Goal: Task Accomplishment & Management: Use online tool/utility

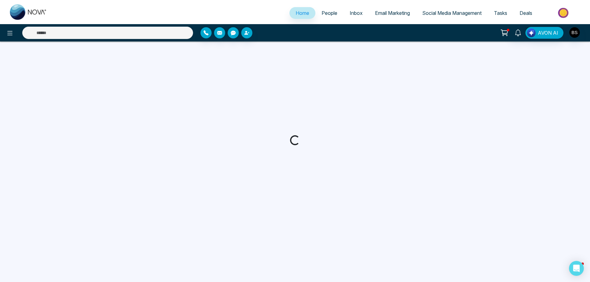
select select "*"
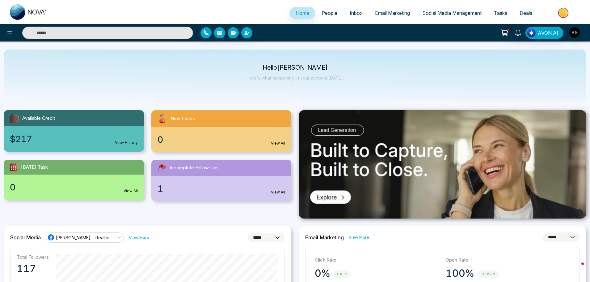
drag, startPoint x: 384, startPoint y: 13, endPoint x: 343, endPoint y: 122, distance: 116.3
click at [384, 13] on span "Email Marketing" at bounding box center [392, 13] width 35 height 6
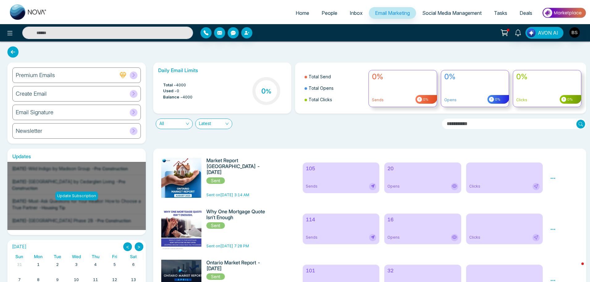
click at [137, 132] on span at bounding box center [134, 131] width 8 height 8
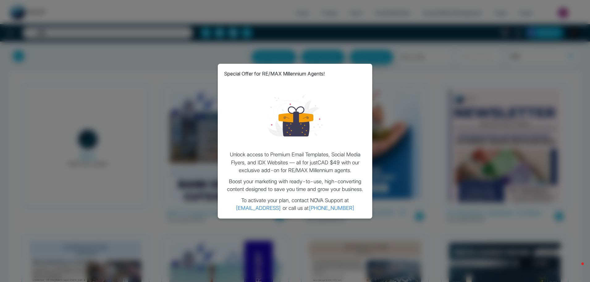
click at [91, 107] on div "Special Offer for RE/MAX Millennium Agents! Unlock access to Premium Email Temp…" at bounding box center [295, 141] width 590 height 282
click at [364, 76] on div "Special Offer for RE/MAX Millennium Agents!" at bounding box center [295, 73] width 142 height 7
click at [166, 78] on div "Special Offer for RE/MAX Millennium Agents! Unlock access to Premium Email Temp…" at bounding box center [295, 141] width 590 height 282
click at [483, 87] on div "Special Offer for RE/MAX Millennium Agents! Unlock access to Premium Email Temp…" at bounding box center [295, 141] width 590 height 282
click at [492, 165] on div "Special Offer for RE/MAX Millennium Agents! Unlock access to Premium Email Temp…" at bounding box center [295, 141] width 590 height 282
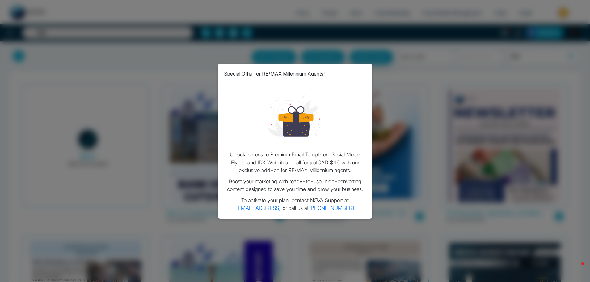
drag, startPoint x: 560, startPoint y: 239, endPoint x: 555, endPoint y: 83, distance: 155.8
click at [558, 233] on div "Special Offer for RE/MAX Millennium Agents! Unlock access to Premium Email Temp…" at bounding box center [295, 141] width 590 height 282
click at [581, 9] on div "Special Offer for RE/MAX Millennium Agents! Unlock access to Premium Email Temp…" at bounding box center [295, 141] width 590 height 282
click at [199, 73] on div "Special Offer for RE/MAX Millennium Agents! Unlock access to Premium Email Temp…" at bounding box center [295, 141] width 590 height 282
click at [13, 7] on div "Special Offer for RE/MAX Millennium Agents! Unlock access to Premium Email Temp…" at bounding box center [295, 141] width 590 height 282
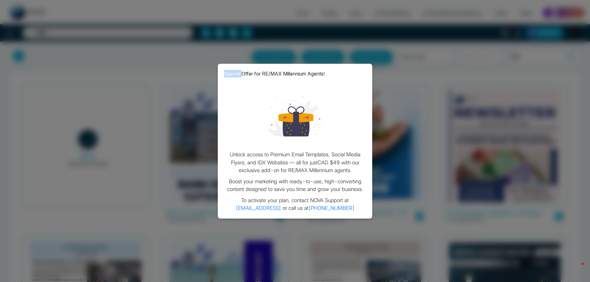
click at [13, 6] on div "Special Offer for RE/MAX Millennium Agents! Unlock access to Premium Email Temp…" at bounding box center [295, 141] width 590 height 282
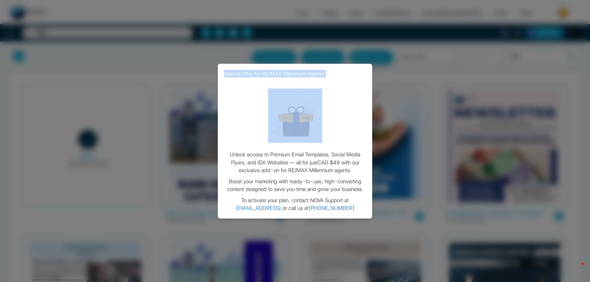
click at [13, 6] on div "Special Offer for RE/MAX Millennium Agents! Unlock access to Premium Email Temp…" at bounding box center [295, 141] width 590 height 282
click at [57, 5] on div "Special Offer for RE/MAX Millennium Agents! Unlock access to Premium Email Temp…" at bounding box center [295, 141] width 590 height 282
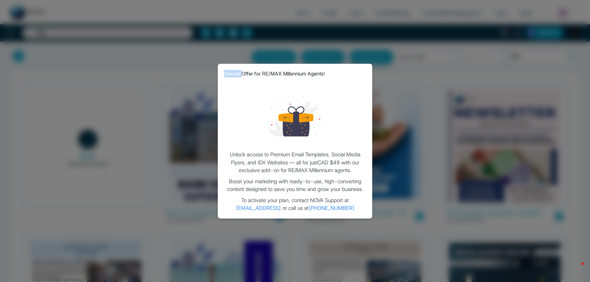
click at [57, 4] on div "Special Offer for RE/MAX Millennium Agents! Unlock access to Premium Email Temp…" at bounding box center [295, 141] width 590 height 282
click at [90, 70] on div "Special Offer for RE/MAX Millennium Agents! Unlock access to Premium Email Temp…" at bounding box center [295, 141] width 590 height 282
click at [81, 94] on div "Special Offer for RE/MAX Millennium Agents! Unlock access to Premium Email Temp…" at bounding box center [295, 141] width 590 height 282
click at [123, 105] on div "Special Offer for RE/MAX Millennium Agents! Unlock access to Premium Email Temp…" at bounding box center [295, 141] width 590 height 282
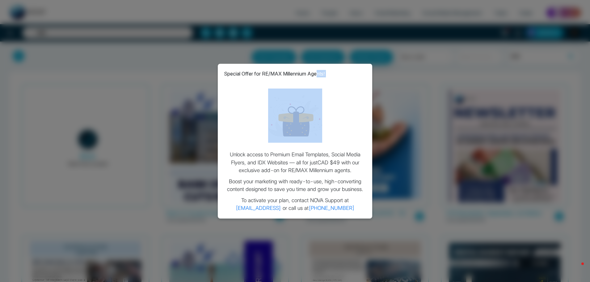
drag, startPoint x: 319, startPoint y: 79, endPoint x: 301, endPoint y: 148, distance: 71.0
click at [301, 148] on div "Special Offer for RE/MAX Millennium Agents! Unlock access to Premium Email Temp…" at bounding box center [295, 141] width 155 height 155
click at [428, 122] on div "Special Offer for RE/MAX Millennium Agents! Unlock access to Premium Email Temp…" at bounding box center [295, 141] width 590 height 282
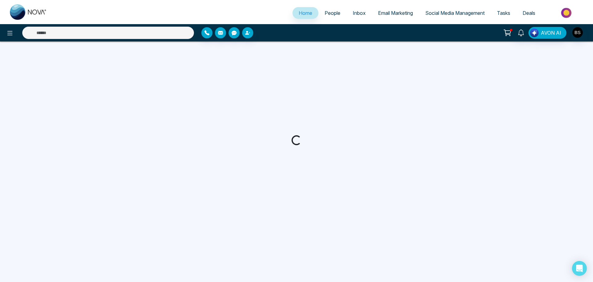
select select "*"
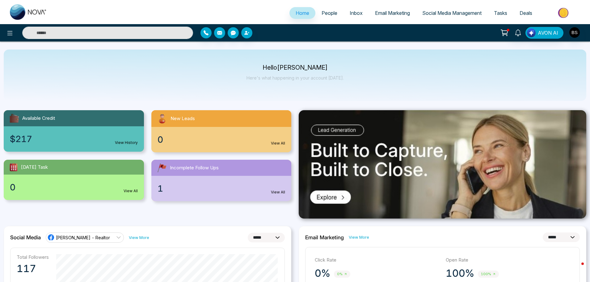
click at [65, 70] on div "Hello Bhawna Sharma Here's what happening in your account today." at bounding box center [295, 74] width 583 height 51
click at [391, 14] on span "Email Marketing" at bounding box center [392, 13] width 35 height 6
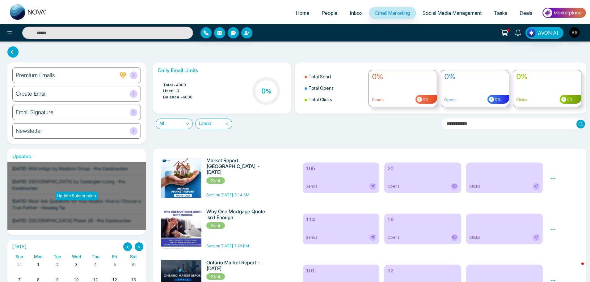
click at [58, 93] on div "Create Email" at bounding box center [76, 93] width 129 height 15
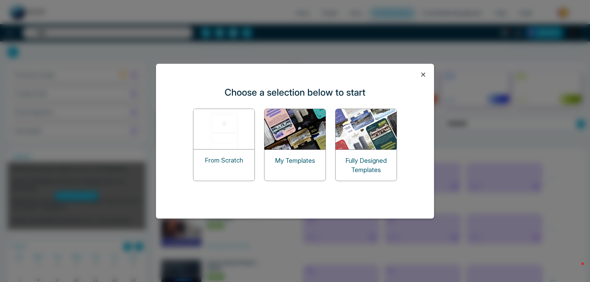
click at [245, 149] on div "From Scratch" at bounding box center [223, 160] width 61 height 22
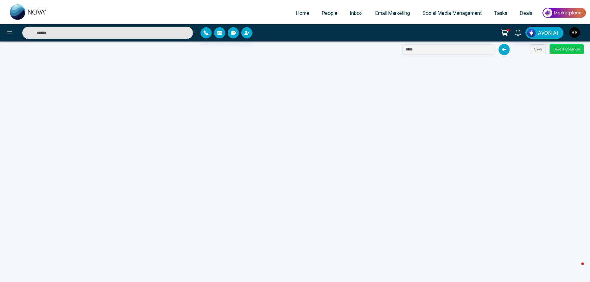
click at [570, 49] on button "Save & Continue" at bounding box center [567, 49] width 34 height 10
drag, startPoint x: 430, startPoint y: 51, endPoint x: 378, endPoint y: 49, distance: 51.9
click at [378, 49] on div "Home People Inbox Email Marketing Social Media Management Tasks Deals AVON AI S…" at bounding box center [295, 141] width 590 height 282
type input "****"
click at [559, 49] on button "Save & Continue" at bounding box center [567, 49] width 34 height 10
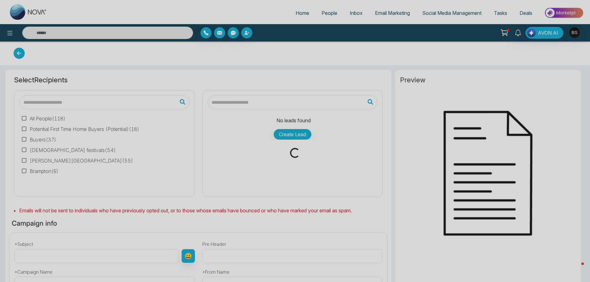
type input "****"
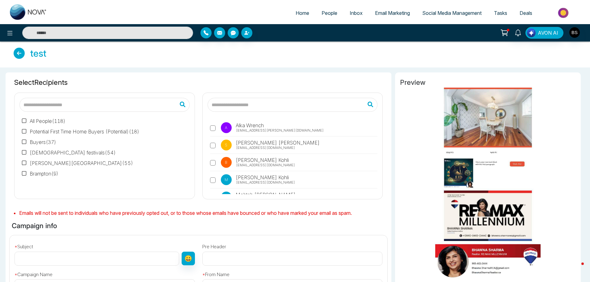
click at [19, 53] on icon at bounding box center [19, 53] width 11 height 11
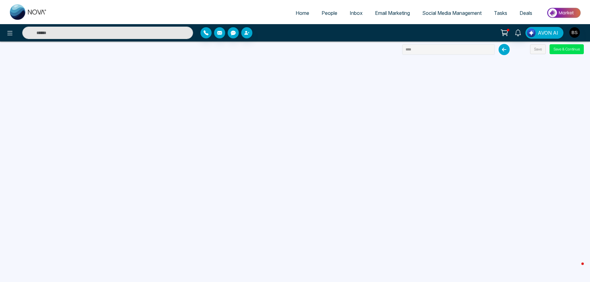
click at [546, 35] on span "AVON AI" at bounding box center [548, 32] width 20 height 7
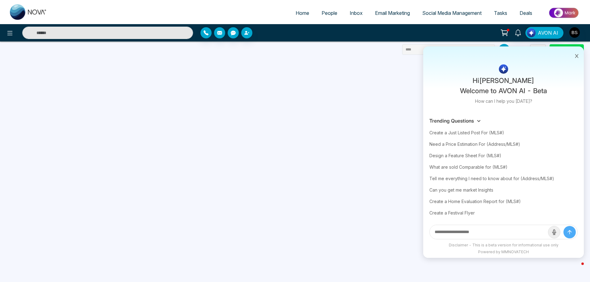
click at [478, 231] on input "text" at bounding box center [489, 232] width 118 height 14
click at [468, 145] on div "Need a Price Estimation For (Address/MLS#)" at bounding box center [504, 143] width 148 height 11
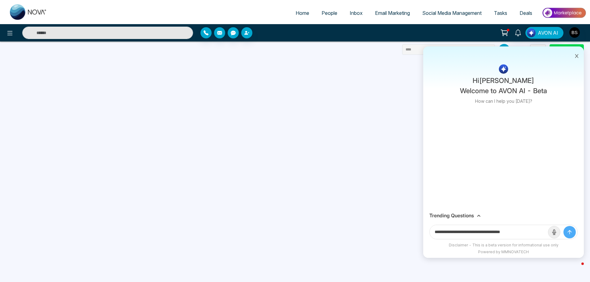
drag, startPoint x: 493, startPoint y: 231, endPoint x: 550, endPoint y: 228, distance: 57.9
click at [550, 228] on form "**********" at bounding box center [504, 231] width 148 height 15
paste input "text"
type input "**********"
click at [564, 226] on button "submit" at bounding box center [570, 232] width 12 height 12
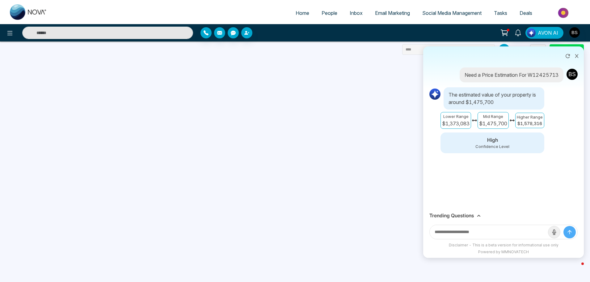
click at [460, 236] on input "text" at bounding box center [489, 232] width 118 height 14
type input "**********"
click at [564, 226] on button "submit" at bounding box center [570, 232] width 12 height 12
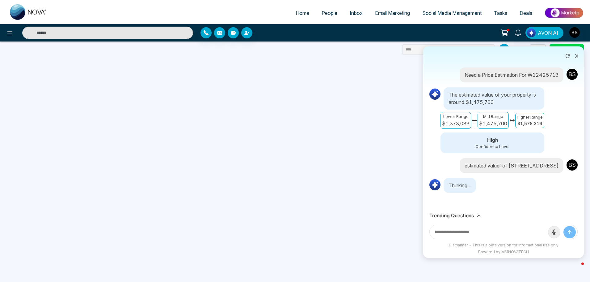
scroll to position [3, 0]
click at [456, 233] on input "text" at bounding box center [489, 232] width 118 height 14
type input "*******"
click at [564, 226] on button "submit" at bounding box center [570, 232] width 12 height 12
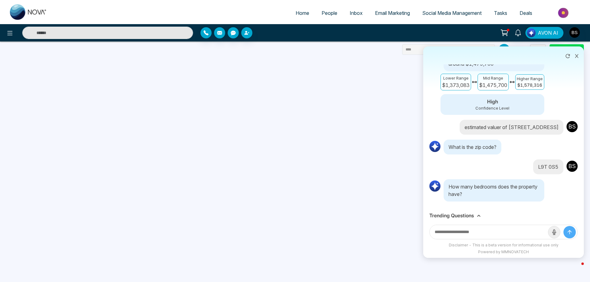
scroll to position [50, 0]
type input "*"
click at [564, 226] on button "submit" at bounding box center [570, 232] width 12 height 12
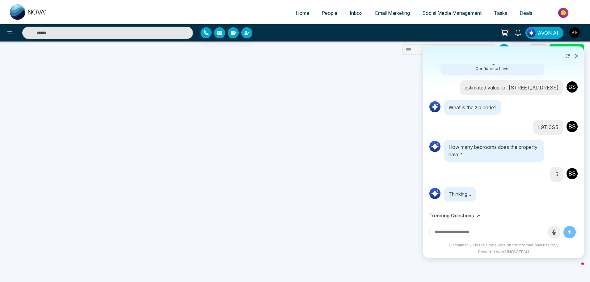
scroll to position [97, 0]
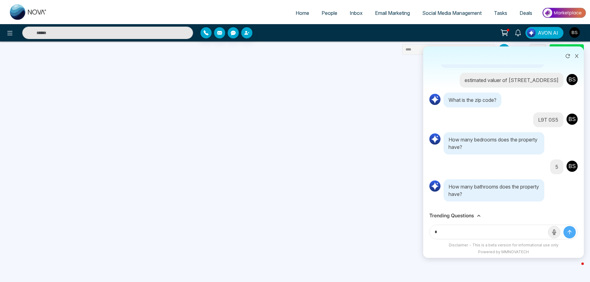
type input "*"
click at [564, 226] on button "submit" at bounding box center [570, 232] width 12 height 12
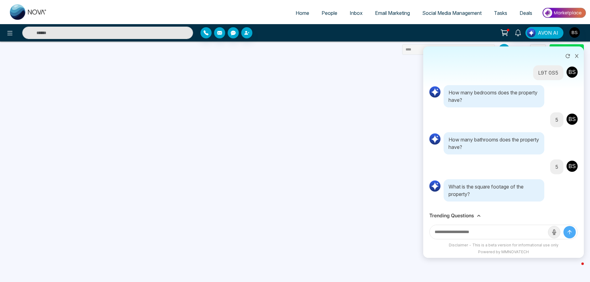
scroll to position [144, 0]
type input "*"
type input "****"
click at [564, 226] on button "submit" at bounding box center [570, 232] width 12 height 12
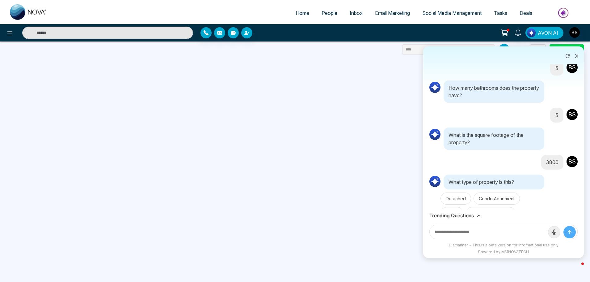
scroll to position [243, 0]
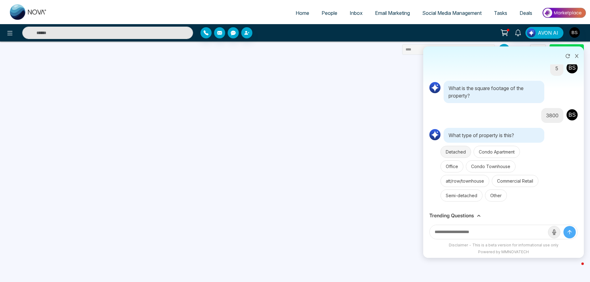
click at [449, 157] on button "Detached" at bounding box center [456, 152] width 31 height 12
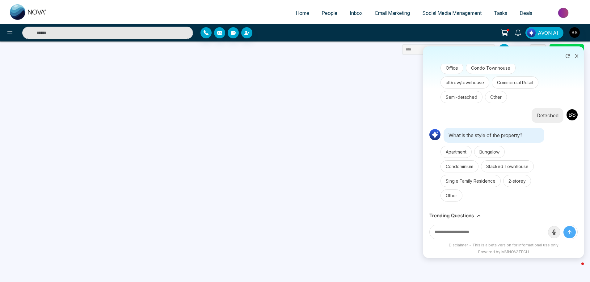
scroll to position [341, 0]
click at [521, 184] on button "2-storey" at bounding box center [517, 181] width 28 height 12
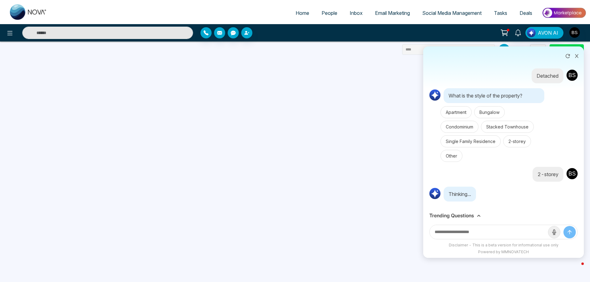
scroll to position [380, 0]
click at [477, 234] on input "text" at bounding box center [489, 232] width 118 height 14
type input "****"
click at [568, 234] on icon "submit" at bounding box center [570, 232] width 6 height 6
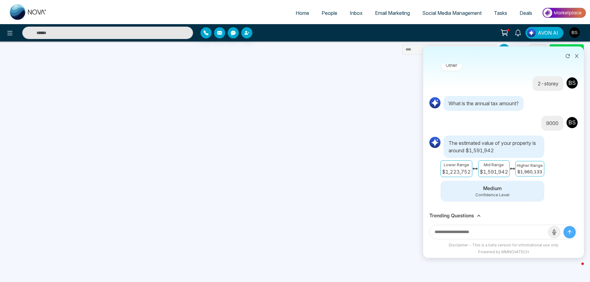
scroll to position [471, 0]
drag, startPoint x: 483, startPoint y: 191, endPoint x: 503, endPoint y: 189, distance: 20.8
click at [503, 189] on p "Medium" at bounding box center [493, 187] width 94 height 7
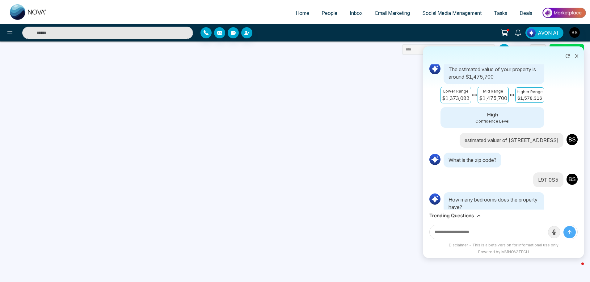
scroll to position [0, 0]
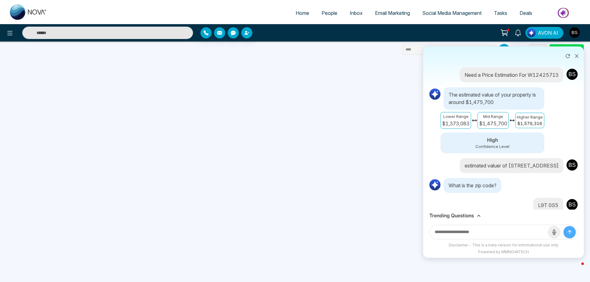
click at [578, 56] on icon at bounding box center [577, 56] width 4 height 4
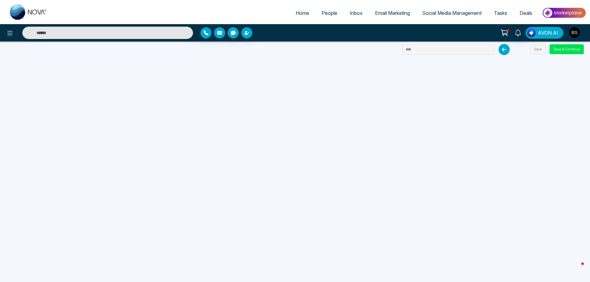
click at [549, 29] on span "AVON AI" at bounding box center [548, 32] width 20 height 7
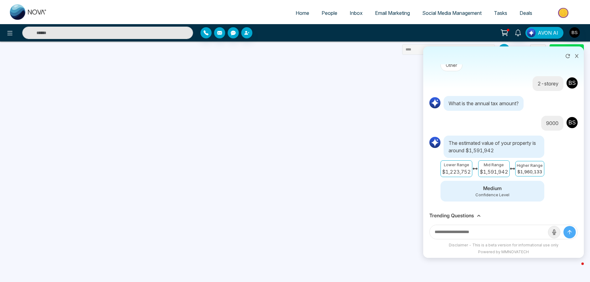
scroll to position [471, 0]
click at [482, 234] on input "text" at bounding box center [489, 232] width 118 height 14
click at [524, 231] on input "text" at bounding box center [489, 232] width 118 height 14
click at [479, 214] on icon at bounding box center [479, 216] width 4 height 4
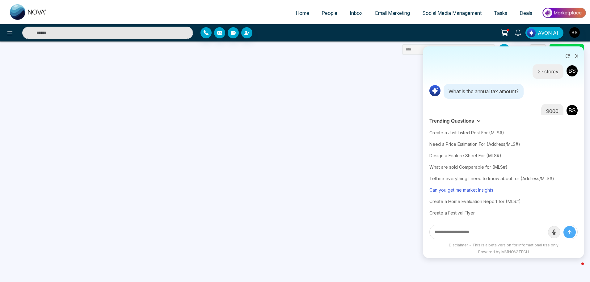
click at [464, 189] on div "Can you get me market Insights" at bounding box center [504, 189] width 148 height 11
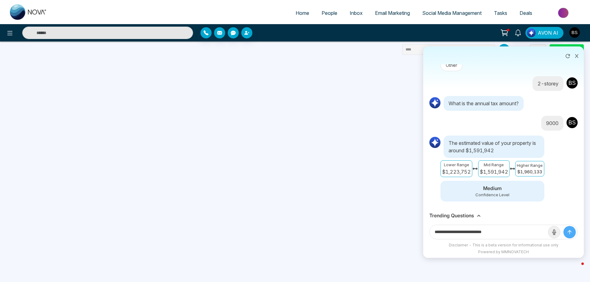
click at [518, 234] on input "**********" at bounding box center [489, 232] width 118 height 14
type input "**********"
click at [568, 233] on icon "submit" at bounding box center [570, 232] width 6 height 6
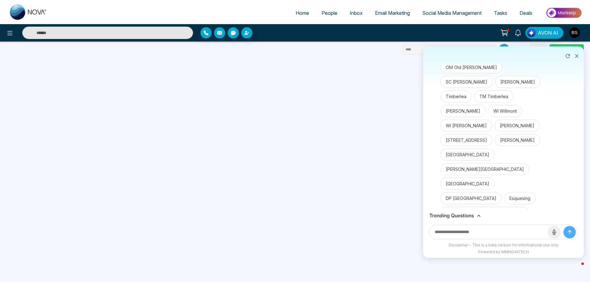
scroll to position [794, 0]
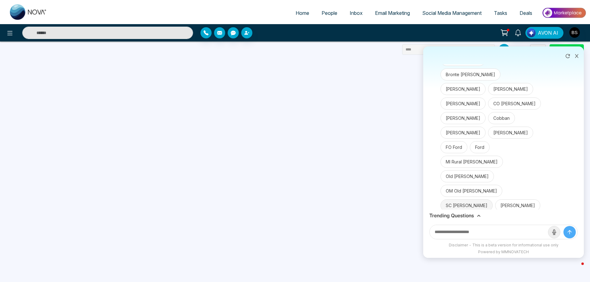
click at [493, 199] on button "SC Scott" at bounding box center [467, 205] width 52 height 12
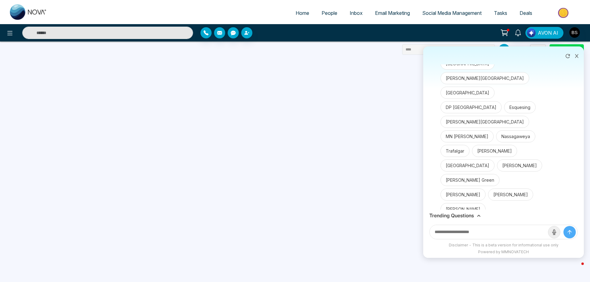
scroll to position [893, 0]
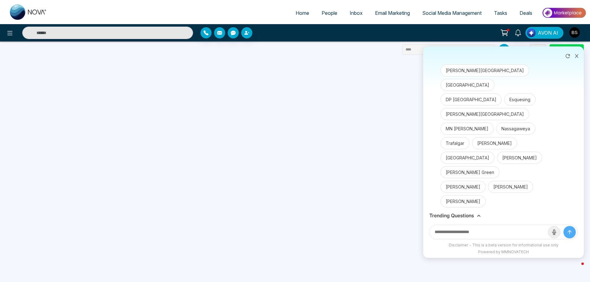
click at [471, 279] on button "Detached" at bounding box center [473, 285] width 31 height 12
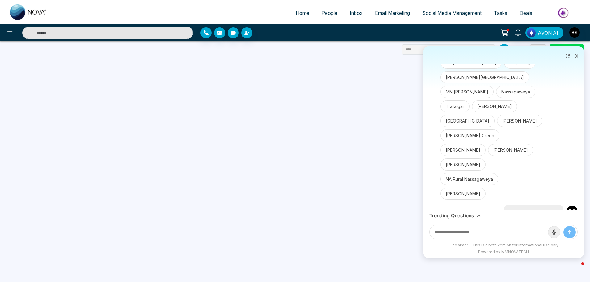
scroll to position [932, 0]
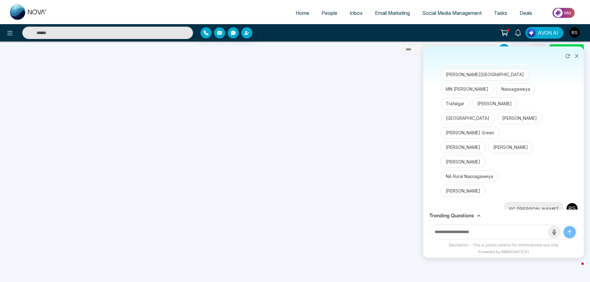
click at [480, 239] on button "Detached" at bounding box center [473, 245] width 31 height 12
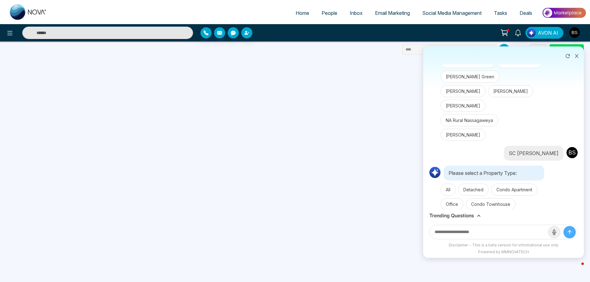
scroll to position [1019, 0]
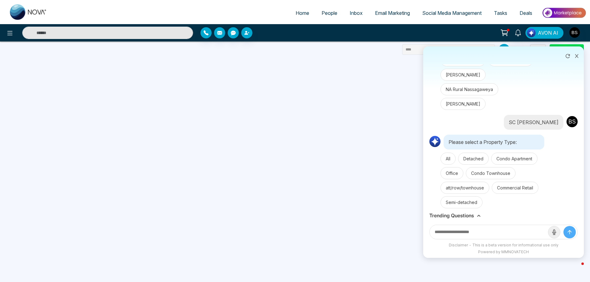
drag, startPoint x: 534, startPoint y: 141, endPoint x: 456, endPoint y: 123, distance: 80.5
drag, startPoint x: 476, startPoint y: 159, endPoint x: 452, endPoint y: 153, distance: 24.1
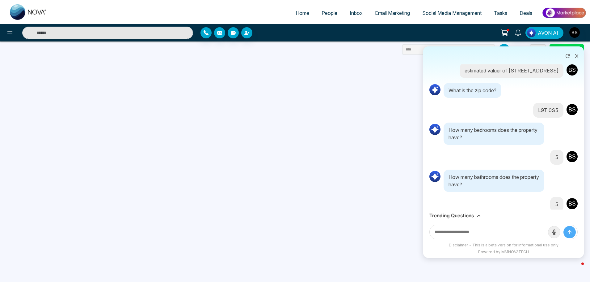
scroll to position [0, 0]
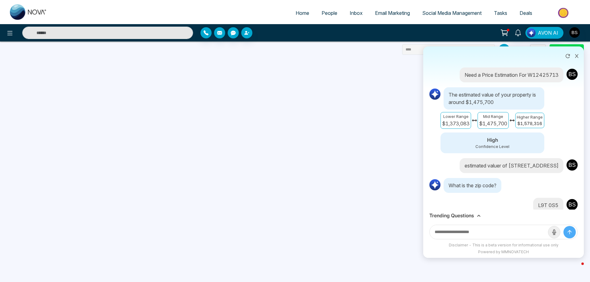
click at [469, 15] on span "Social Media Management" at bounding box center [451, 13] width 59 height 6
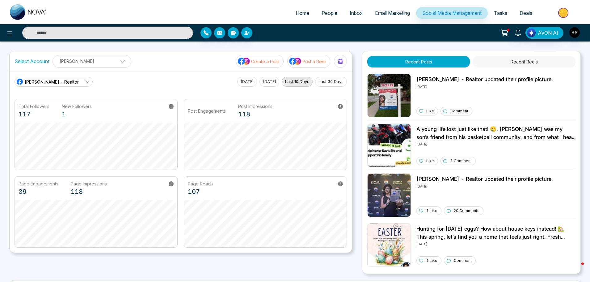
click at [515, 61] on button "Recent Reels" at bounding box center [524, 61] width 103 height 11
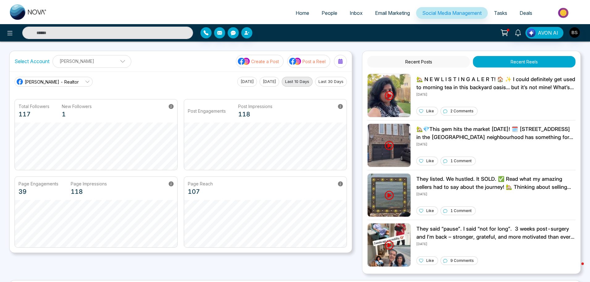
click at [307, 65] on button "Post a Reel" at bounding box center [308, 61] width 43 height 13
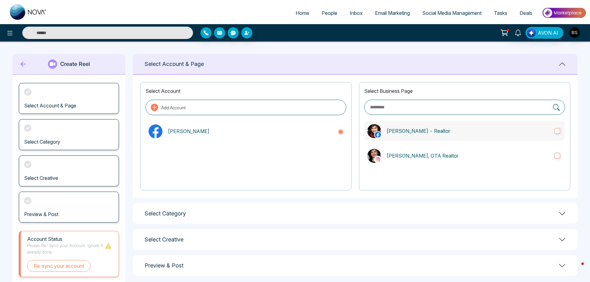
click at [423, 129] on p "[PERSON_NAME] - Realtor" at bounding box center [468, 130] width 163 height 7
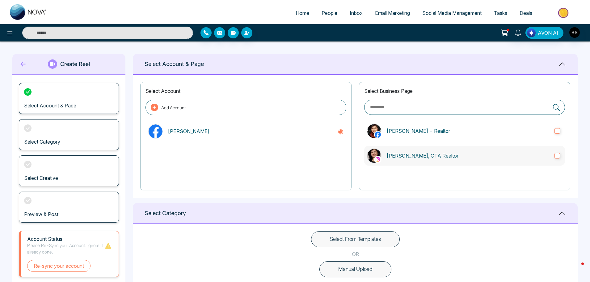
click at [435, 157] on p "Bhawna Sharma, GTA Realtor" at bounding box center [468, 155] width 163 height 7
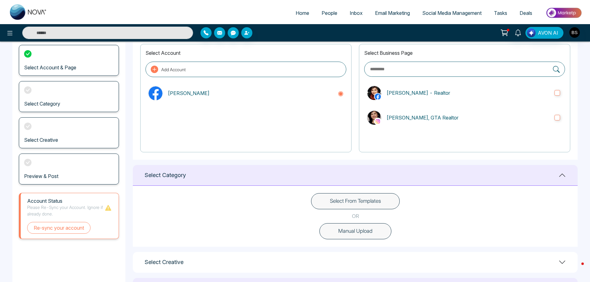
scroll to position [155, 0]
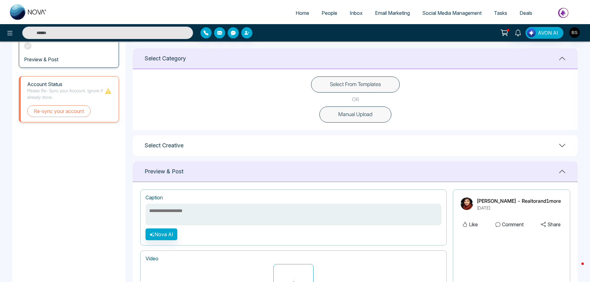
click at [354, 118] on button "Manual Upload" at bounding box center [356, 114] width 72 height 16
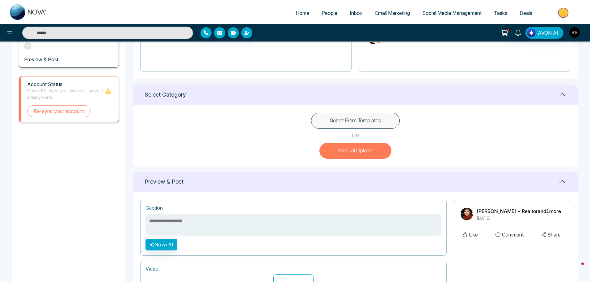
click at [357, 154] on button "Manual Upload" at bounding box center [356, 150] width 72 height 16
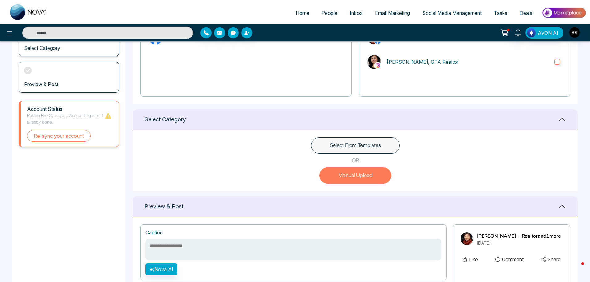
scroll to position [69, 0]
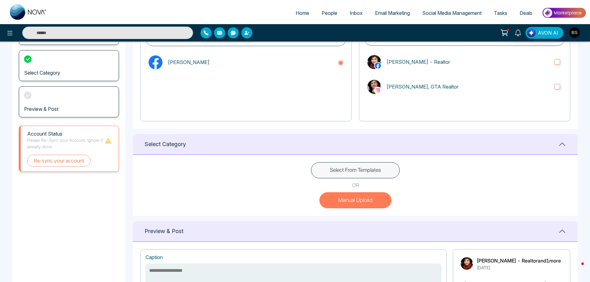
click at [359, 167] on button "Select From Templates" at bounding box center [355, 170] width 89 height 16
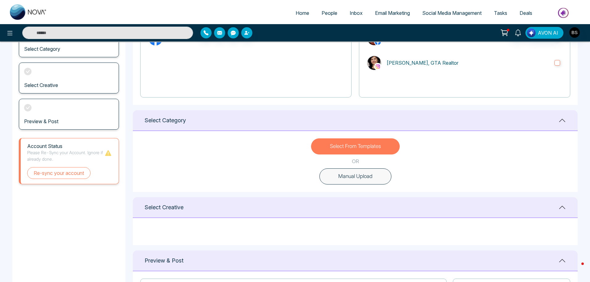
scroll to position [62, 0]
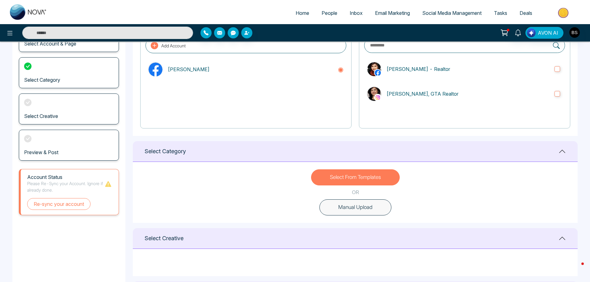
click at [424, 243] on div "Select Creative" at bounding box center [355, 238] width 445 height 21
